Goal: Obtain resource: Obtain resource

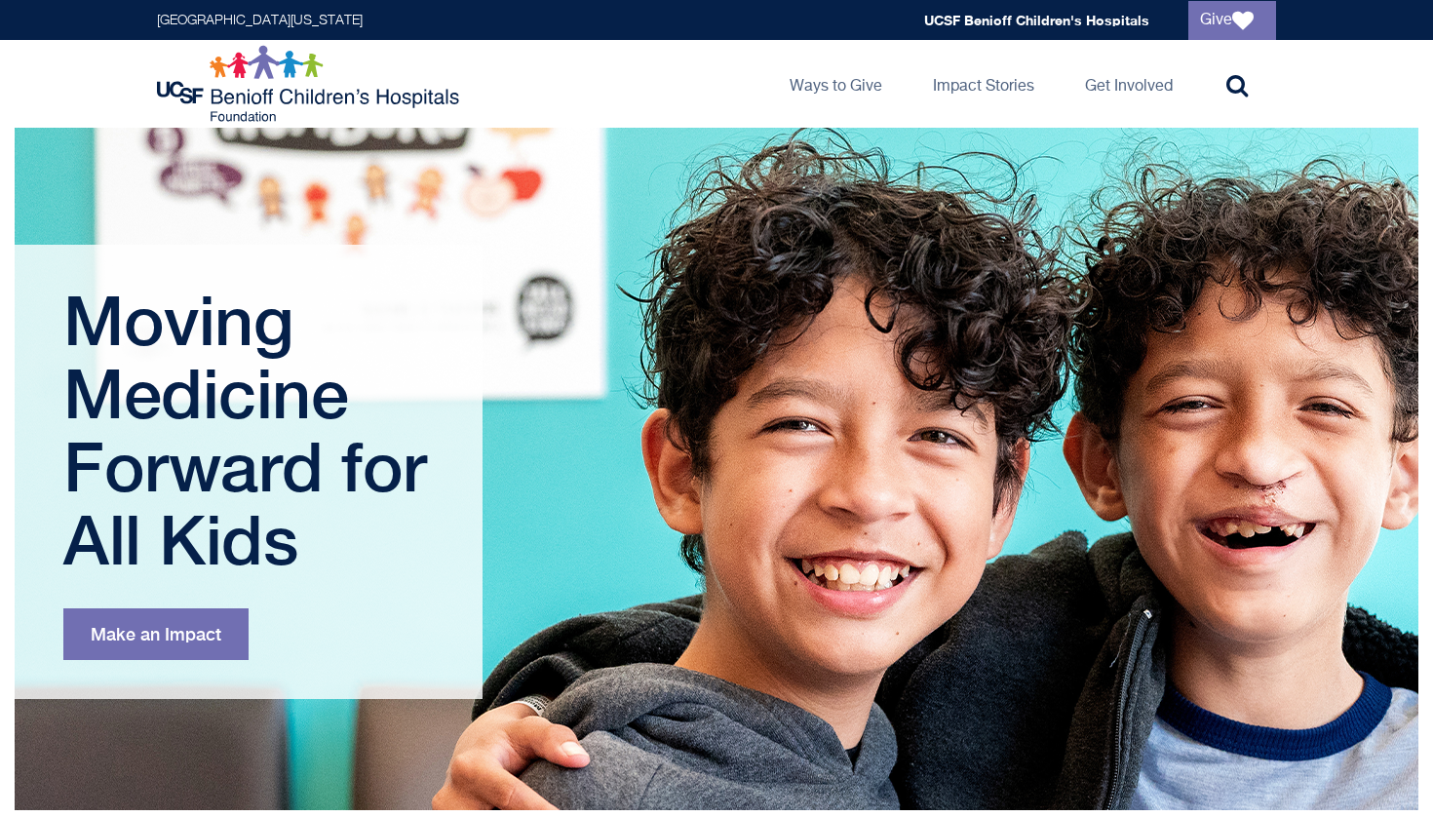
click at [870, 415] on div "Moving Medicine Forward for All Kids Make an Impact" at bounding box center [717, 469] width 1404 height 682
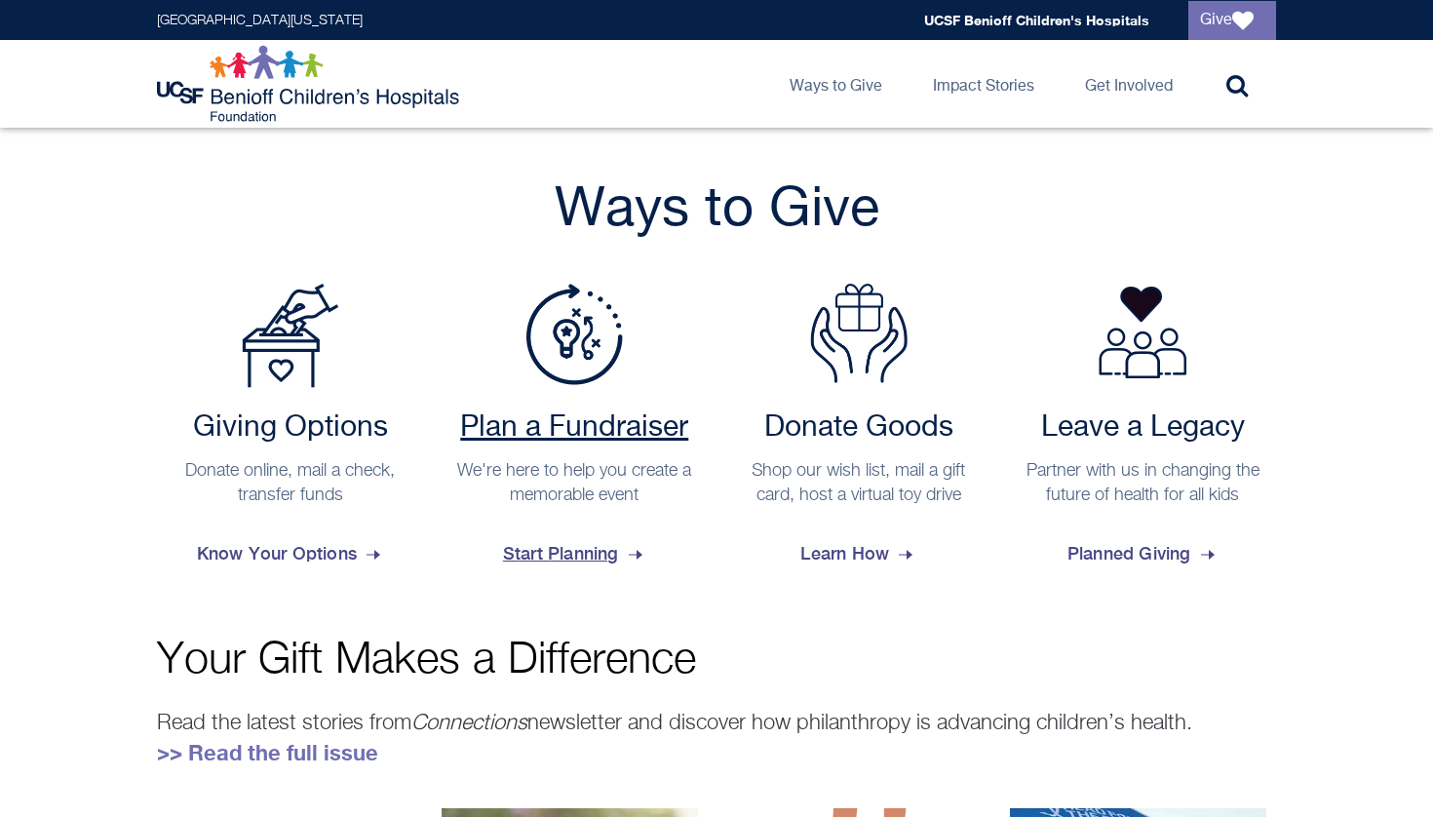
scroll to position [677, 0]
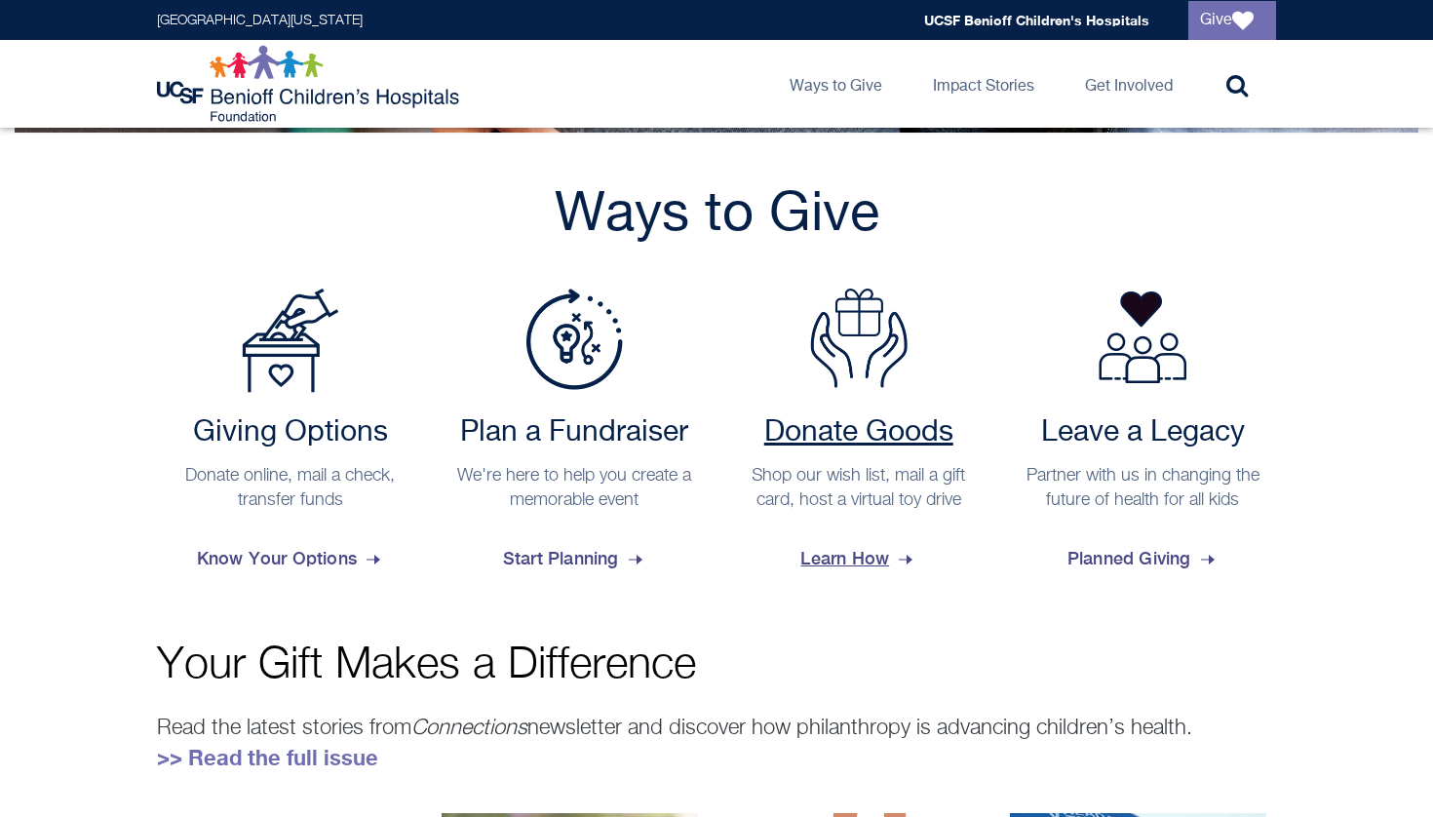
click at [841, 547] on span "Learn How" at bounding box center [858, 558] width 116 height 53
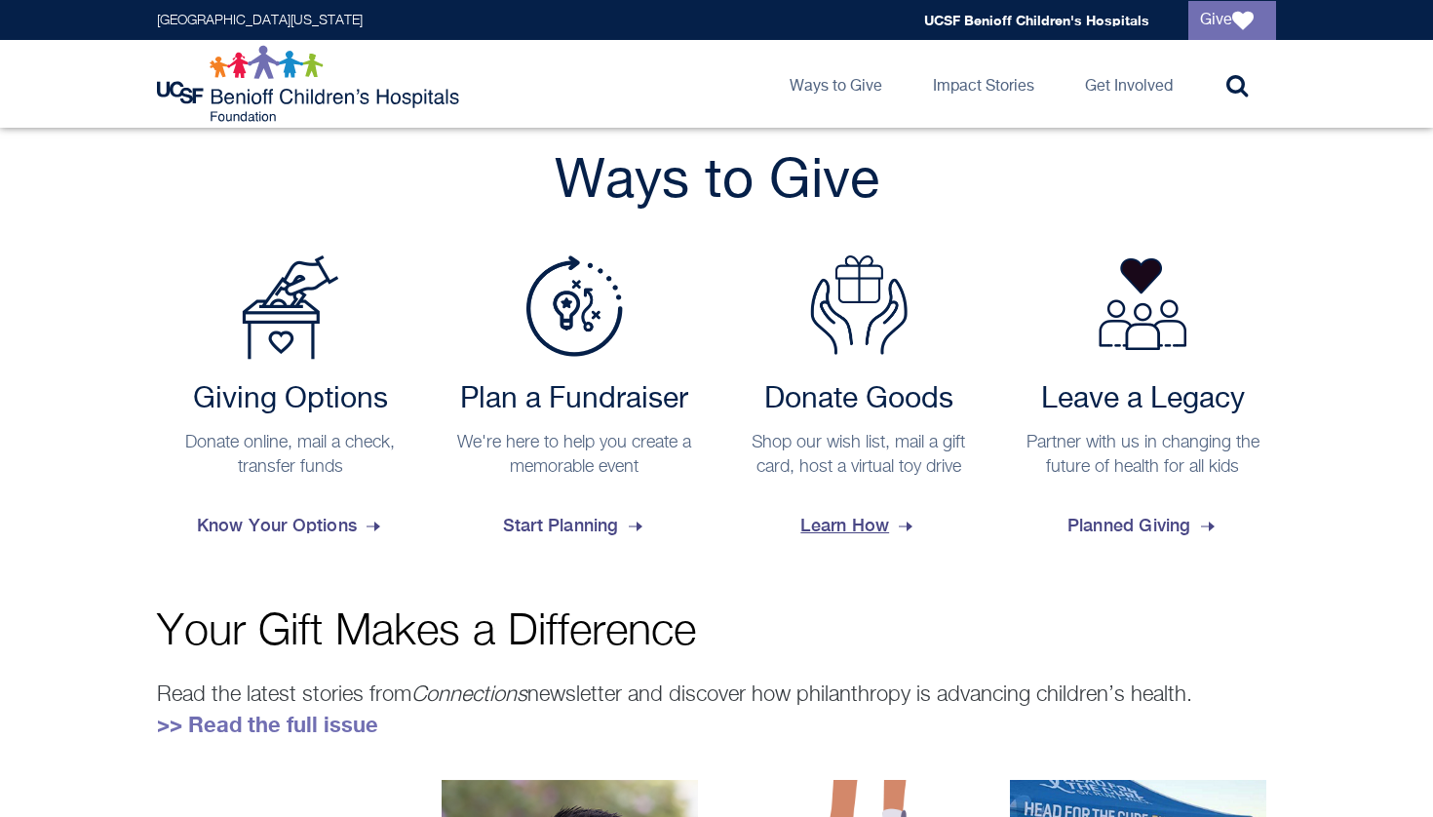
scroll to position [716, 0]
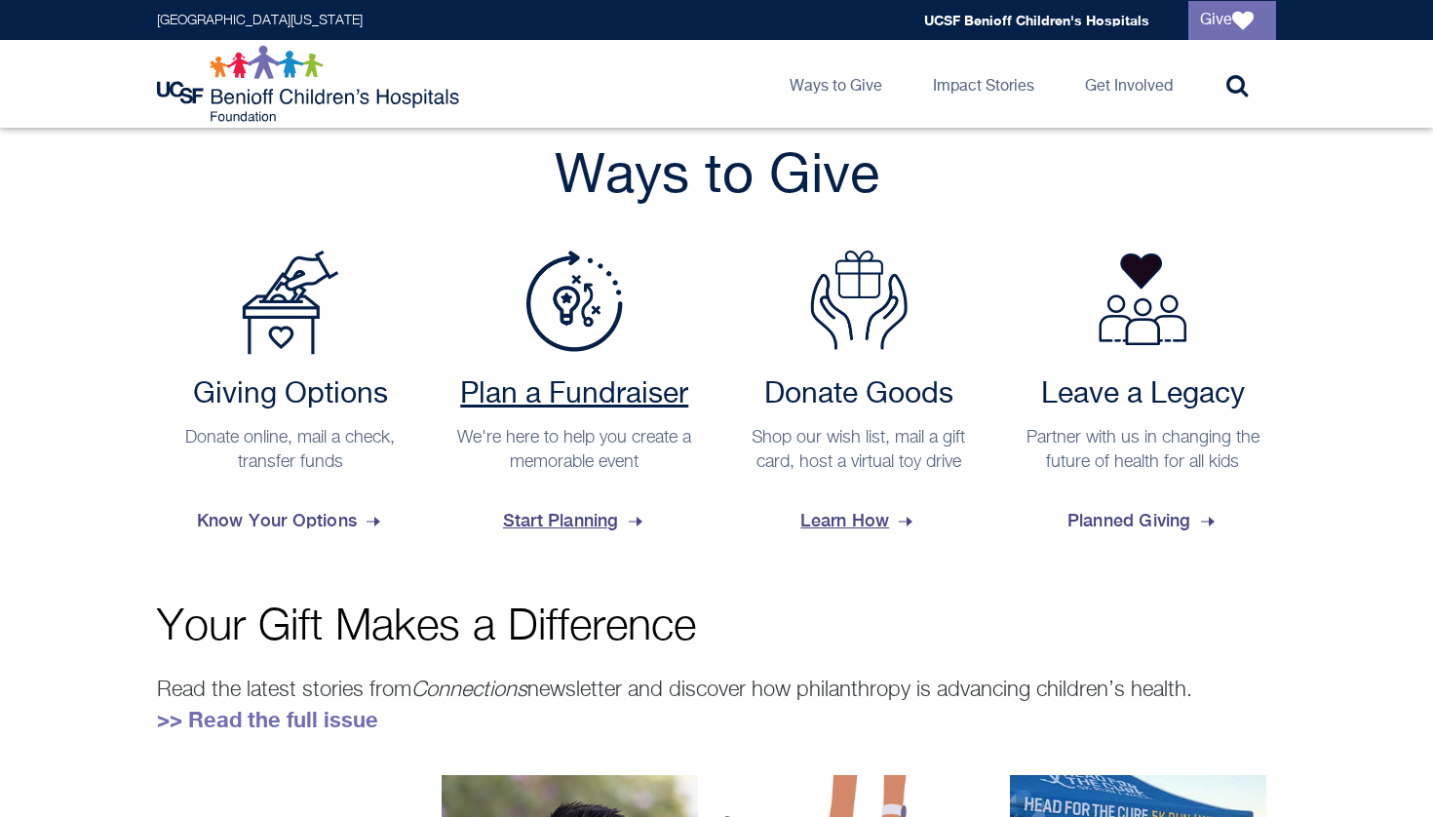
click at [604, 469] on p "We're here to help you create a memorable event" at bounding box center [575, 450] width 248 height 49
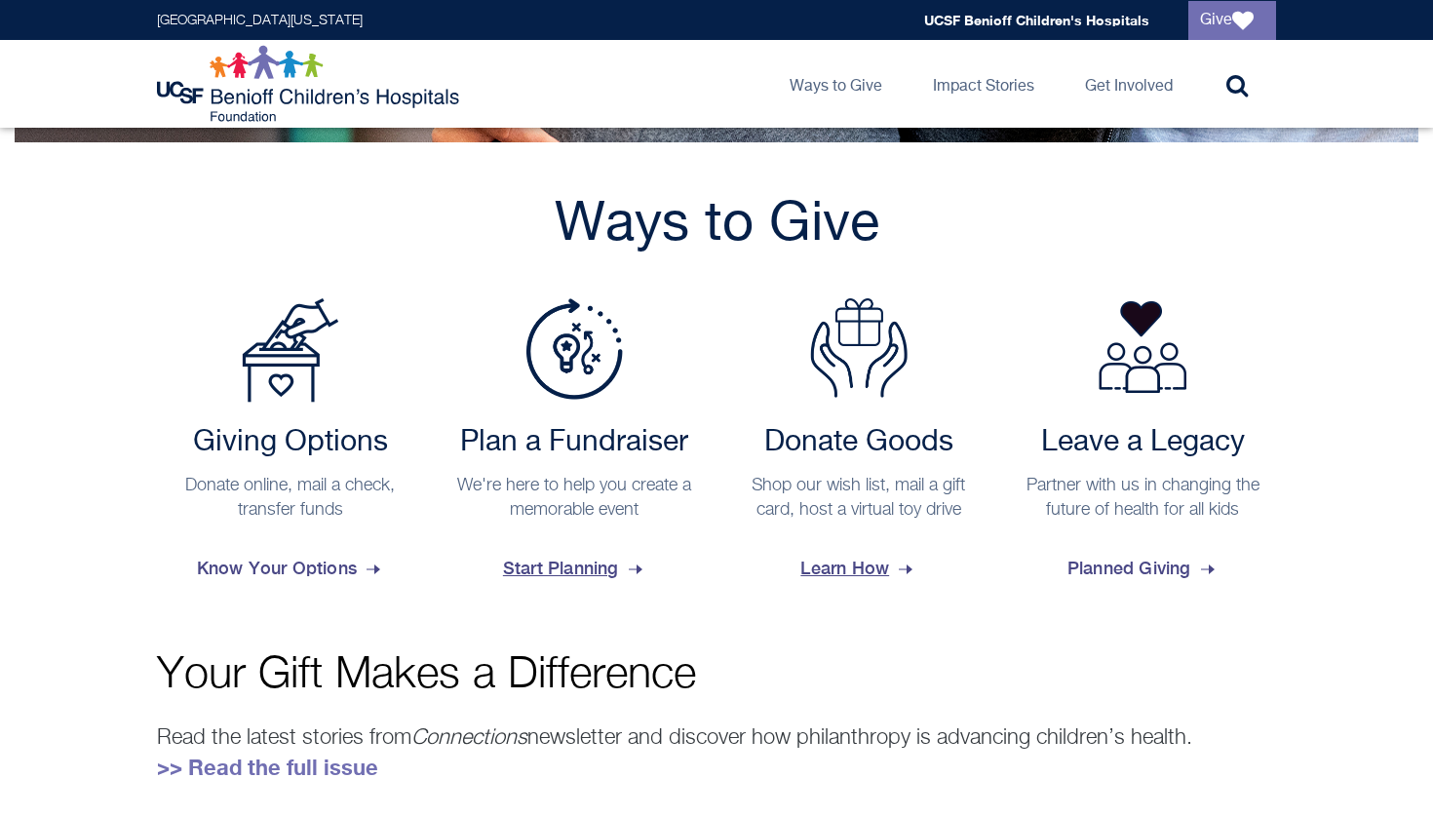
scroll to position [621, 0]
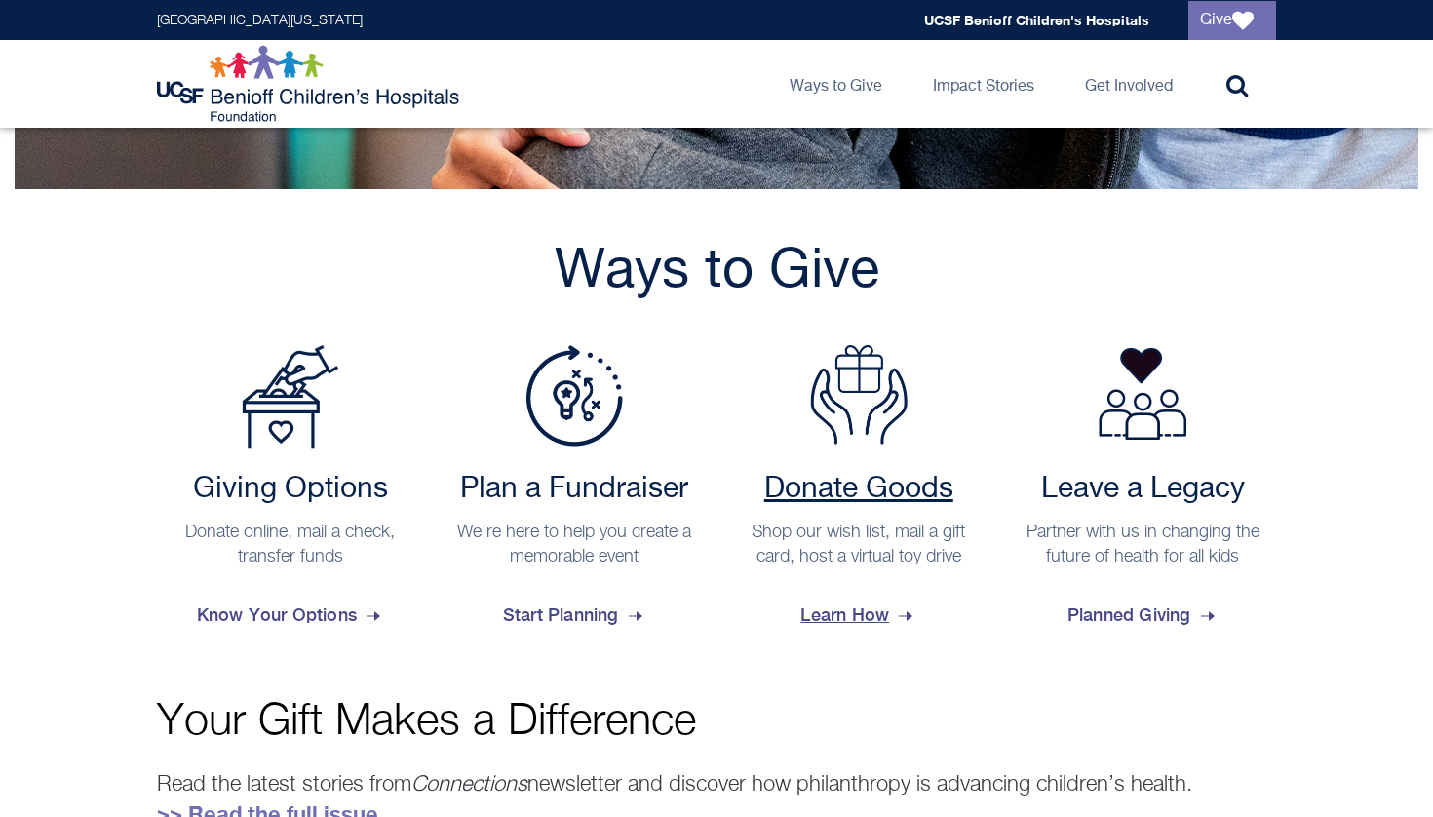
click at [858, 557] on p "Shop our wish list, mail a gift card, host a virtual toy drive" at bounding box center [859, 545] width 248 height 49
click at [837, 479] on h2 "Donate Goods" at bounding box center [859, 489] width 248 height 35
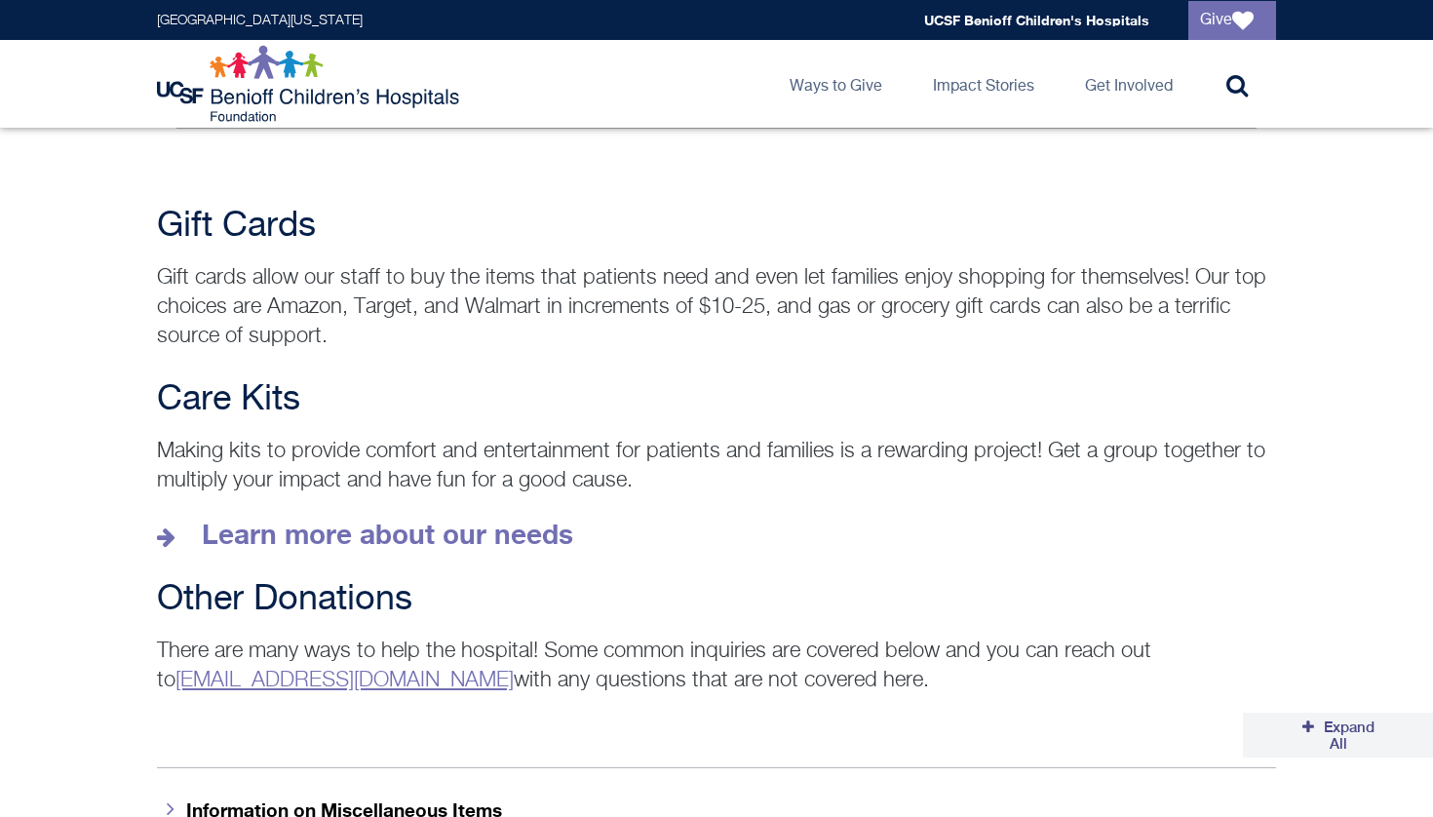
scroll to position [2578, 0]
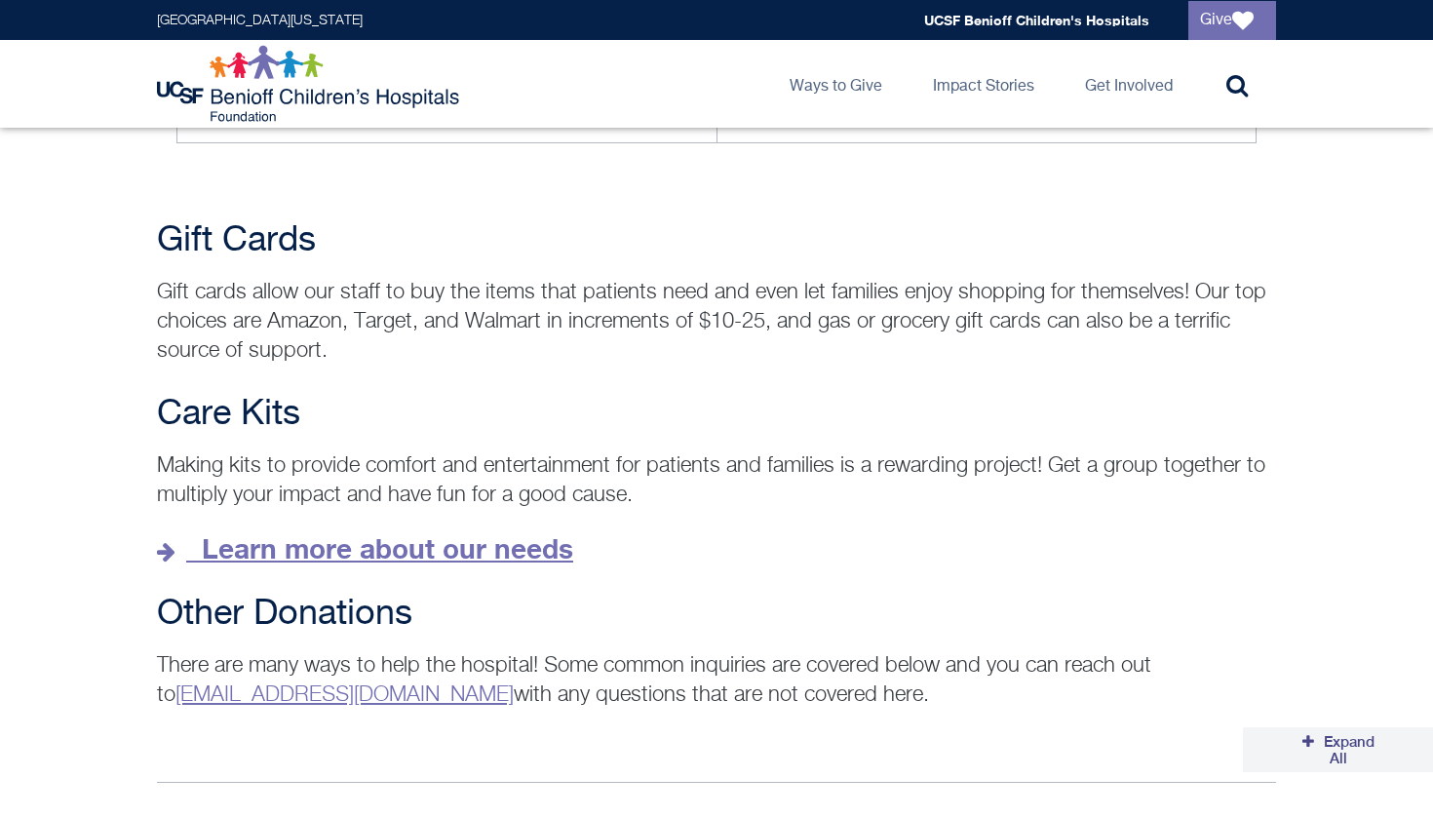
click at [532, 532] on strong "Learn more about our needs" at bounding box center [387, 548] width 371 height 32
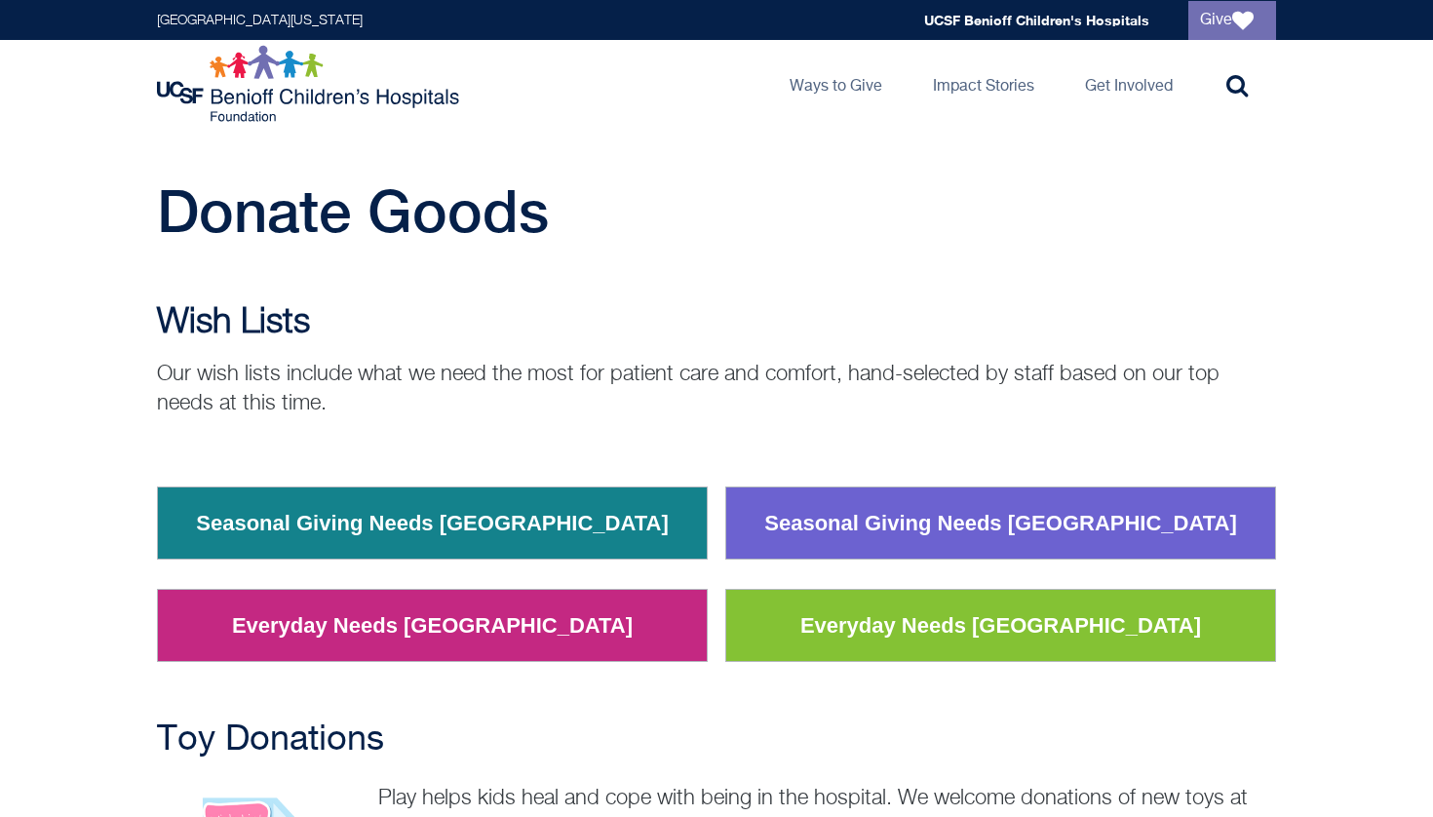
scroll to position [0, 0]
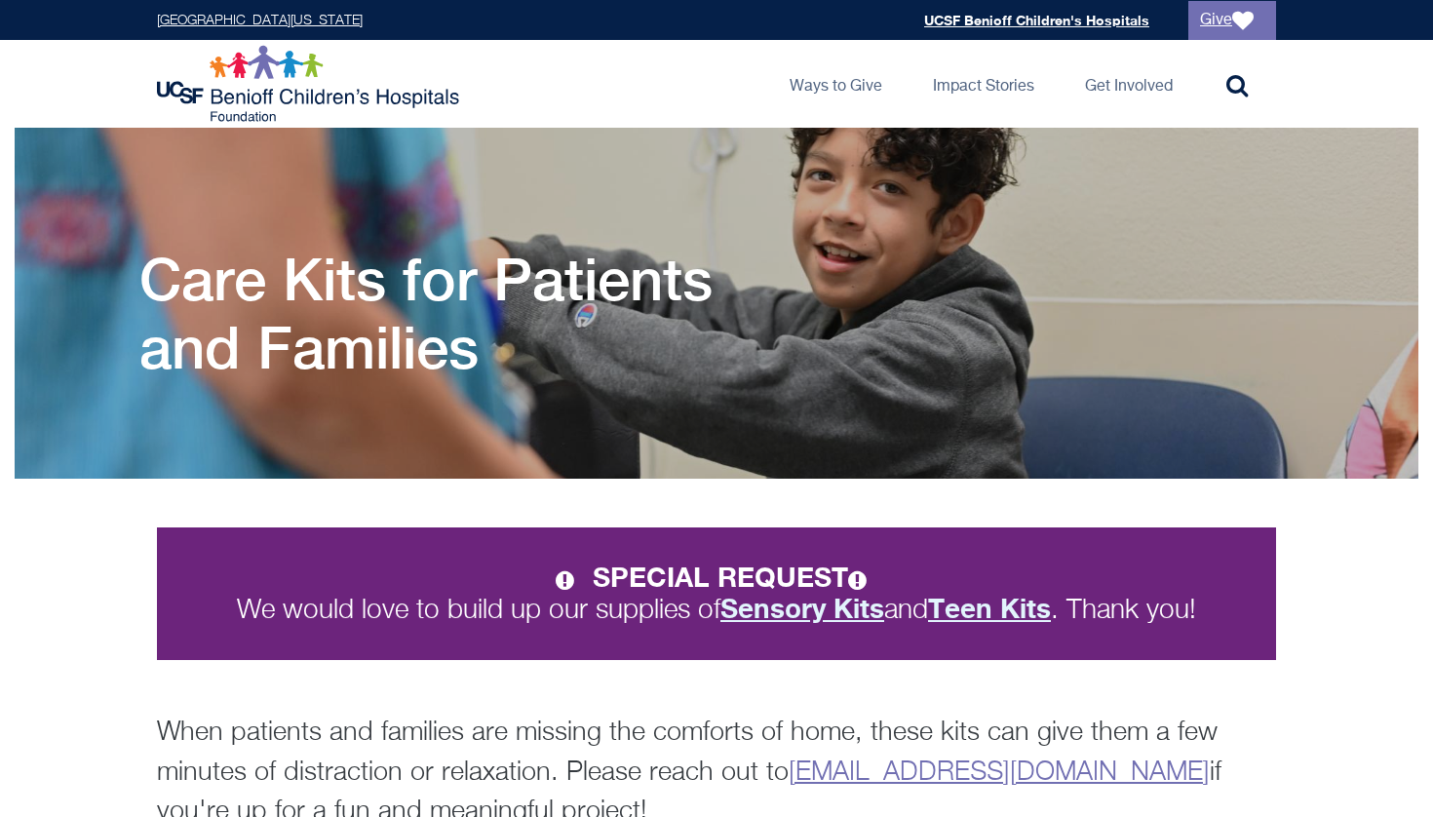
click at [977, 615] on strong "Teen Kits" at bounding box center [989, 608] width 123 height 32
click at [778, 605] on strong "Sensory Kits" at bounding box center [802, 608] width 164 height 32
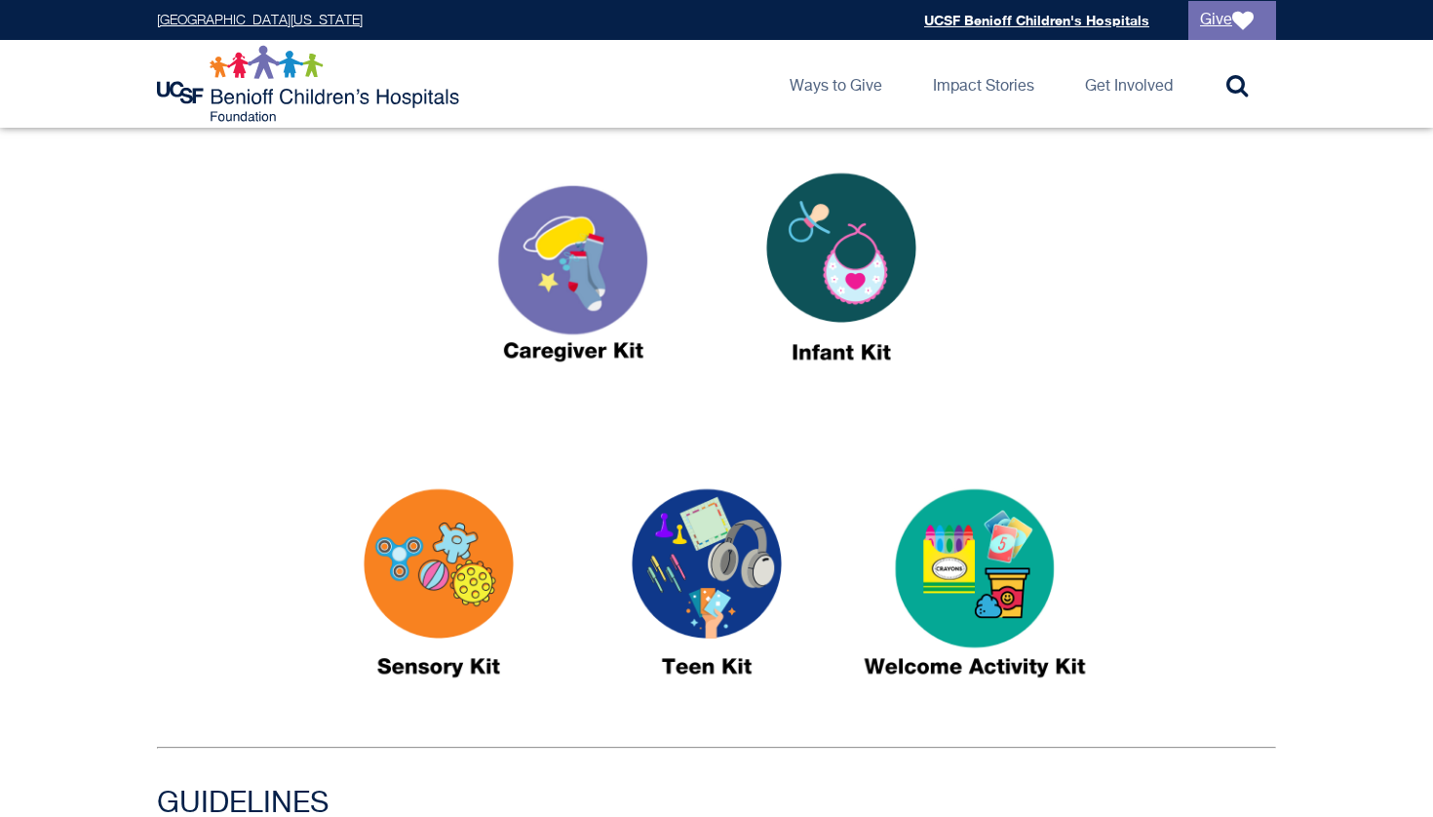
scroll to position [756, 0]
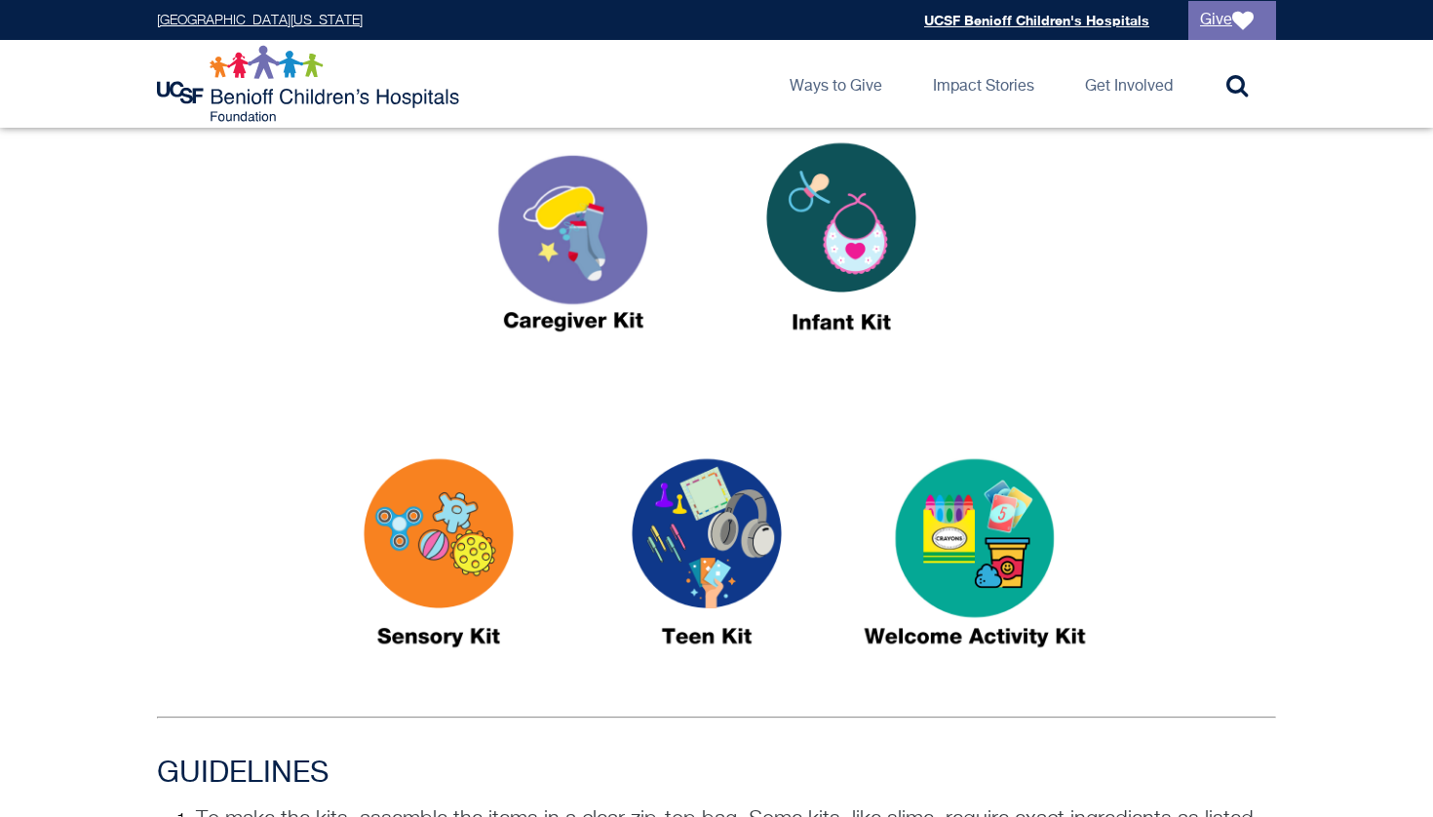
click at [1005, 529] on img at bounding box center [975, 561] width 244 height 281
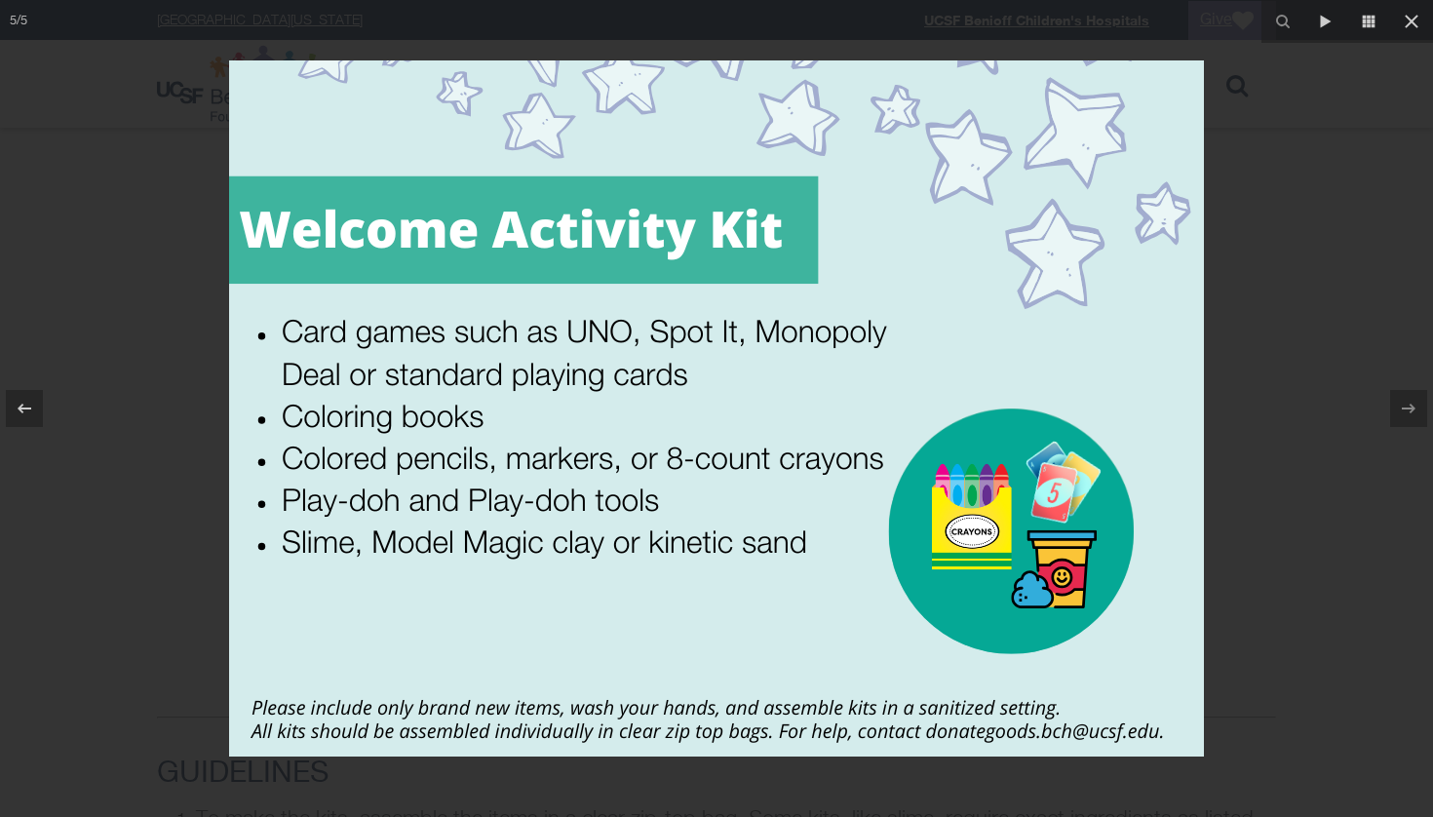
click at [1296, 449] on div at bounding box center [716, 408] width 1433 height 817
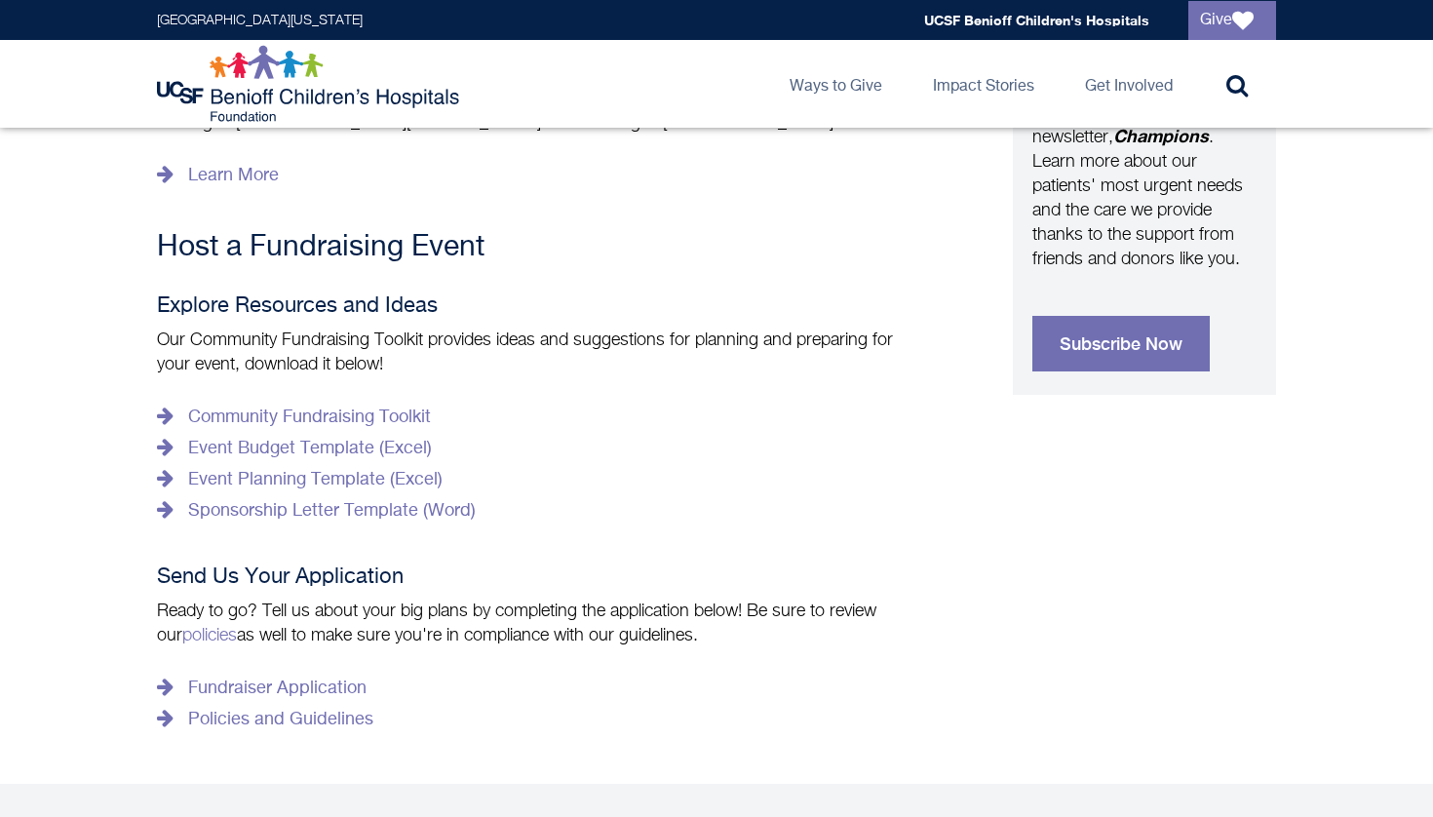
scroll to position [866, 0]
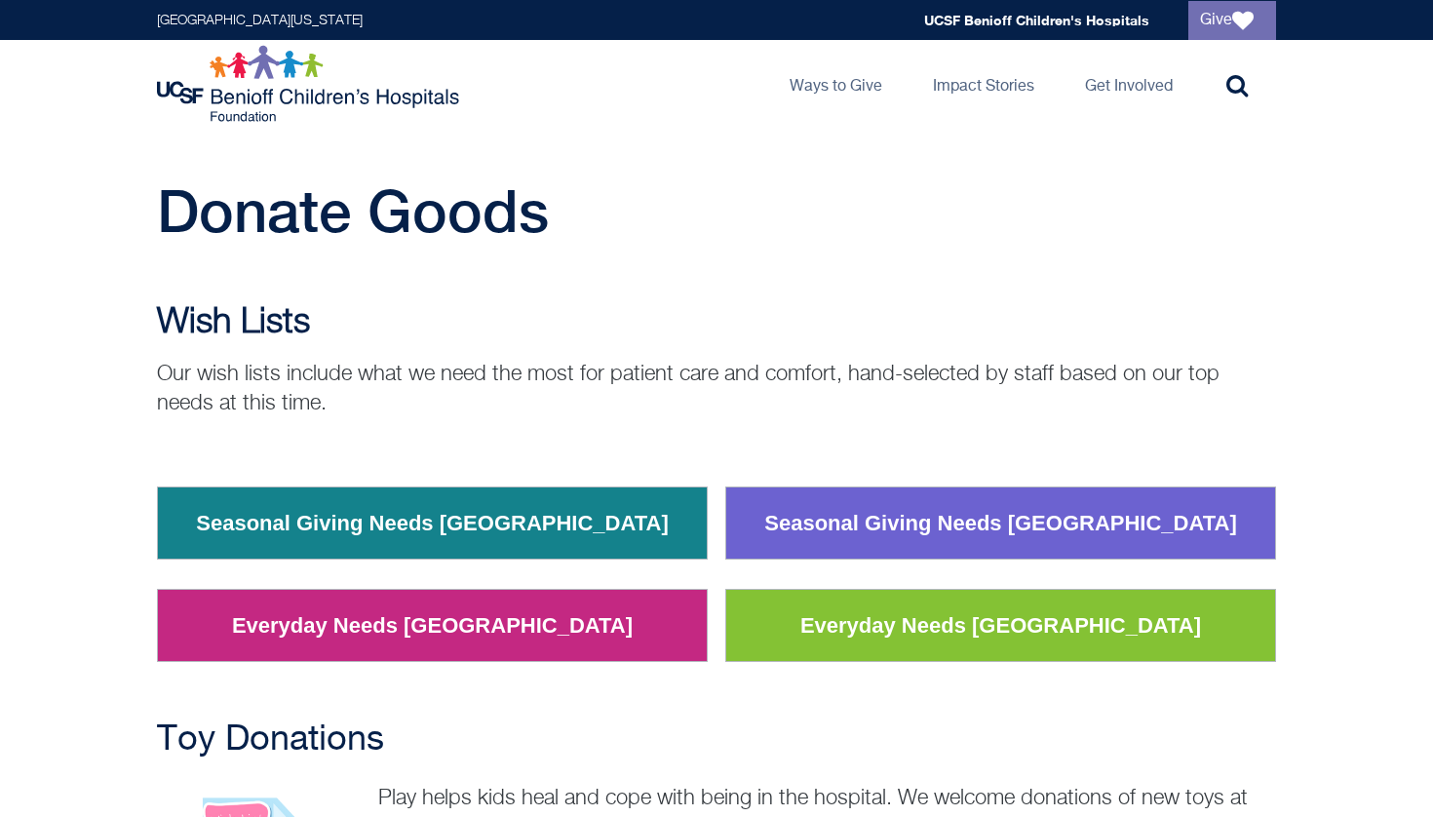
click at [623, 642] on td "Everyday Needs Oakland" at bounding box center [433, 626] width 550 height 72
click at [530, 623] on link "Everyday Needs Oakland" at bounding box center [432, 625] width 430 height 51
click at [526, 622] on link "Everyday Needs Oakland" at bounding box center [432, 625] width 430 height 51
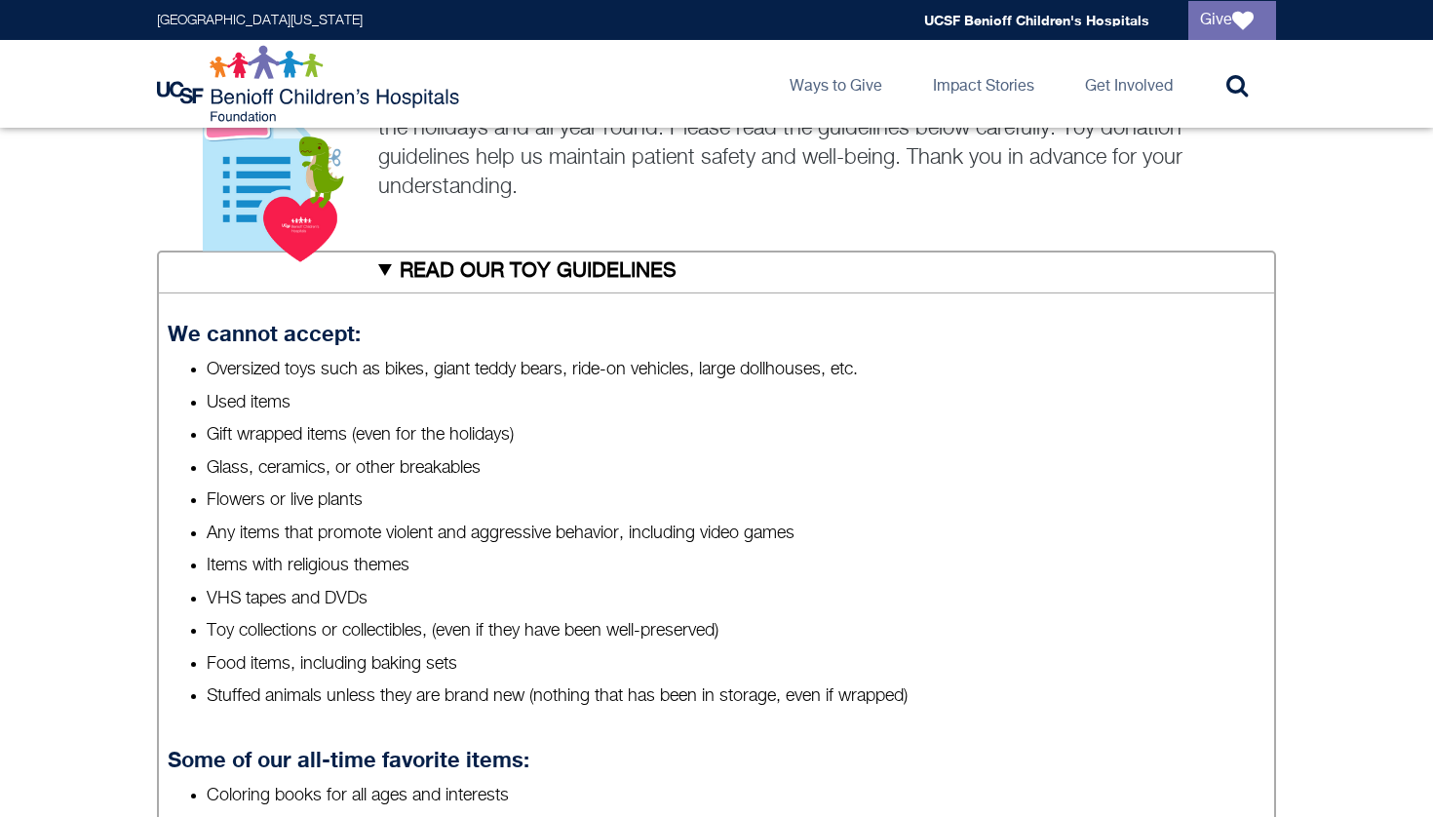
scroll to position [1024, 0]
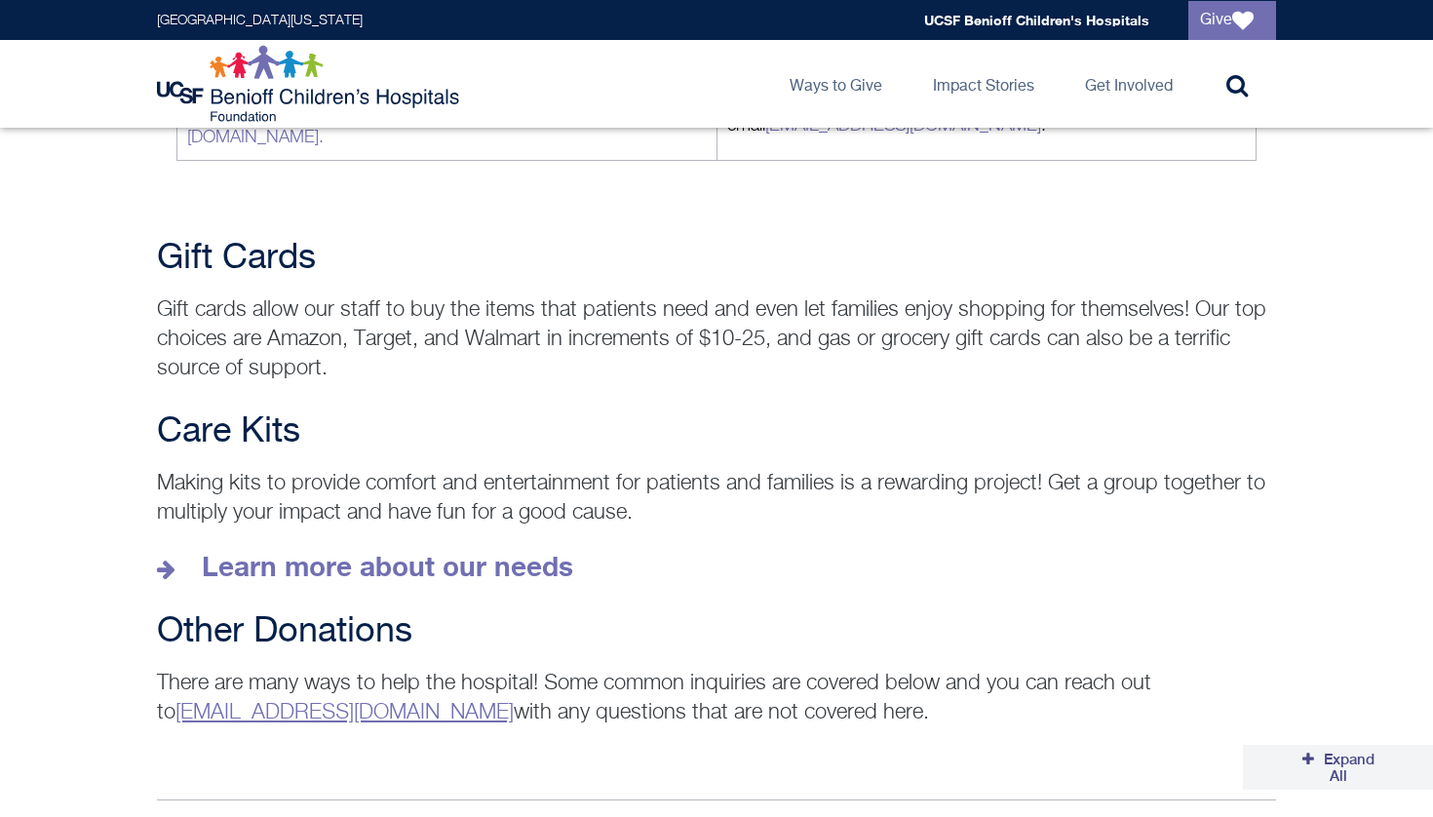
scroll to position [2560, 0]
click at [485, 551] on strong "Learn more about our needs" at bounding box center [387, 567] width 371 height 32
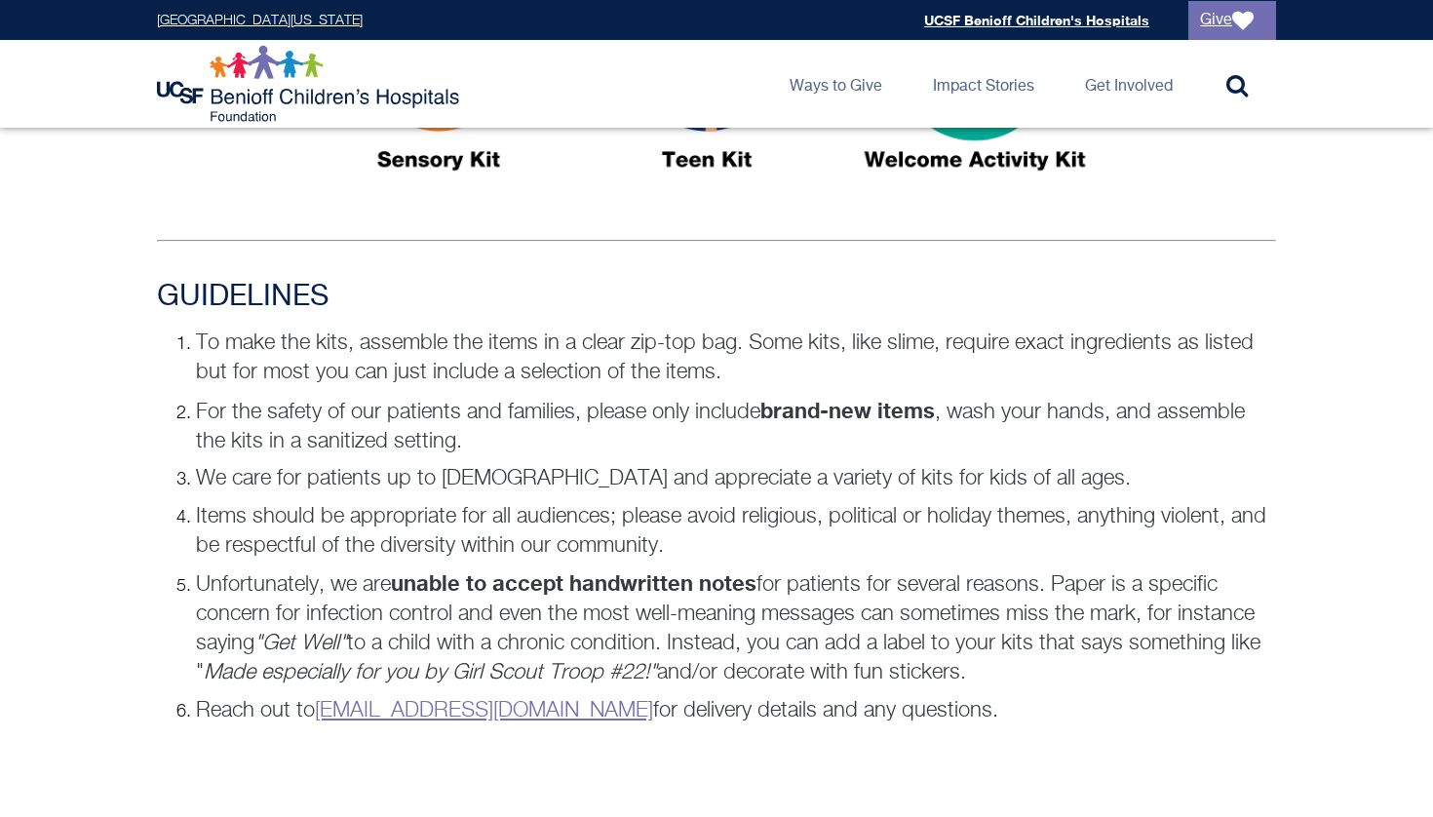
scroll to position [1257, 0]
